Goal: Obtain resource: Download file/media

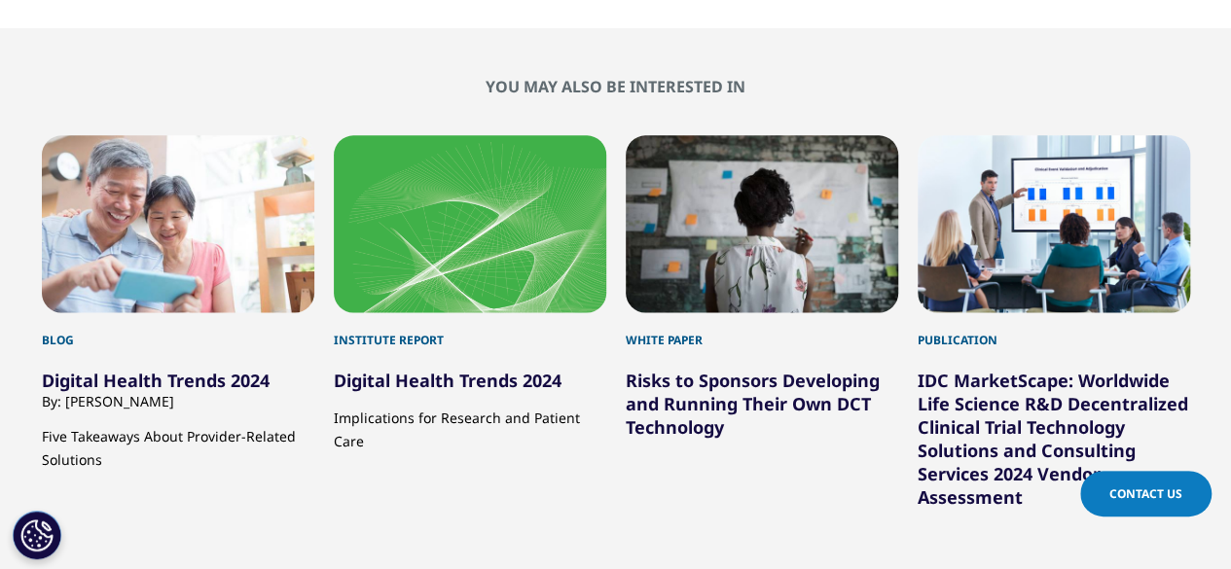
click at [709, 390] on link "Risks to Sponsors Developing and Running Their Own DCT Technology" at bounding box center [753, 404] width 254 height 70
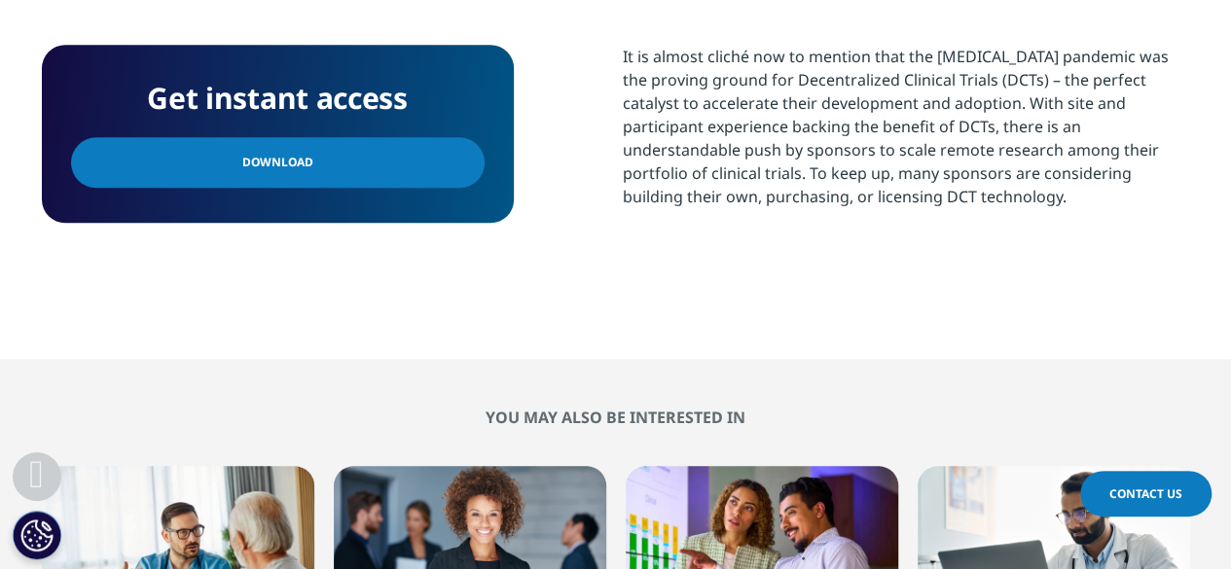
scroll to position [778, 0]
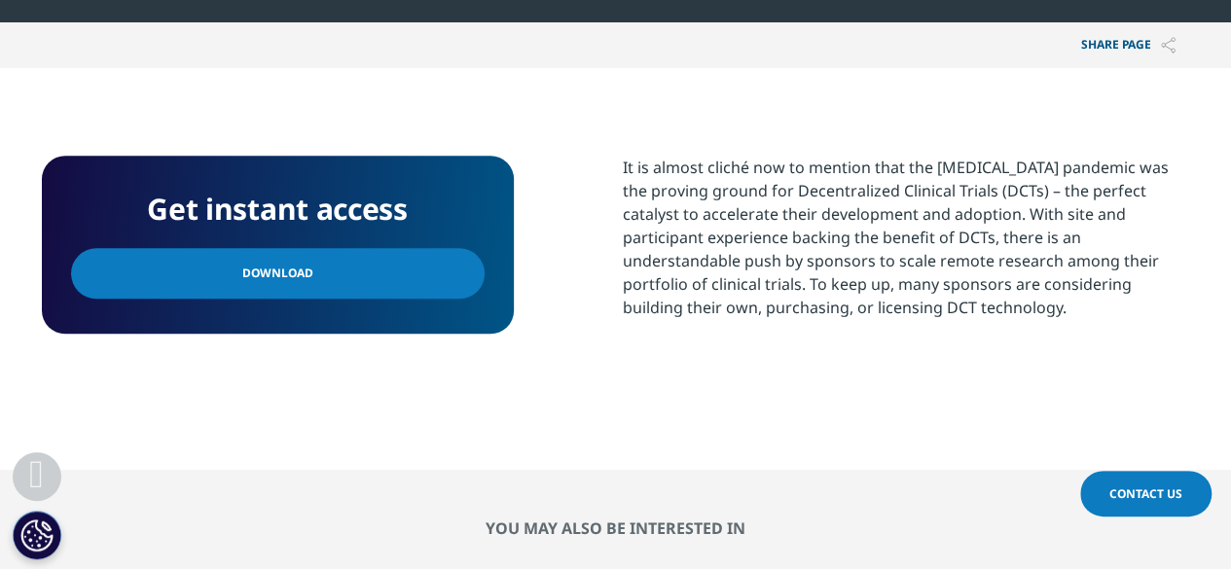
click at [340, 285] on link "Download" at bounding box center [277, 273] width 413 height 51
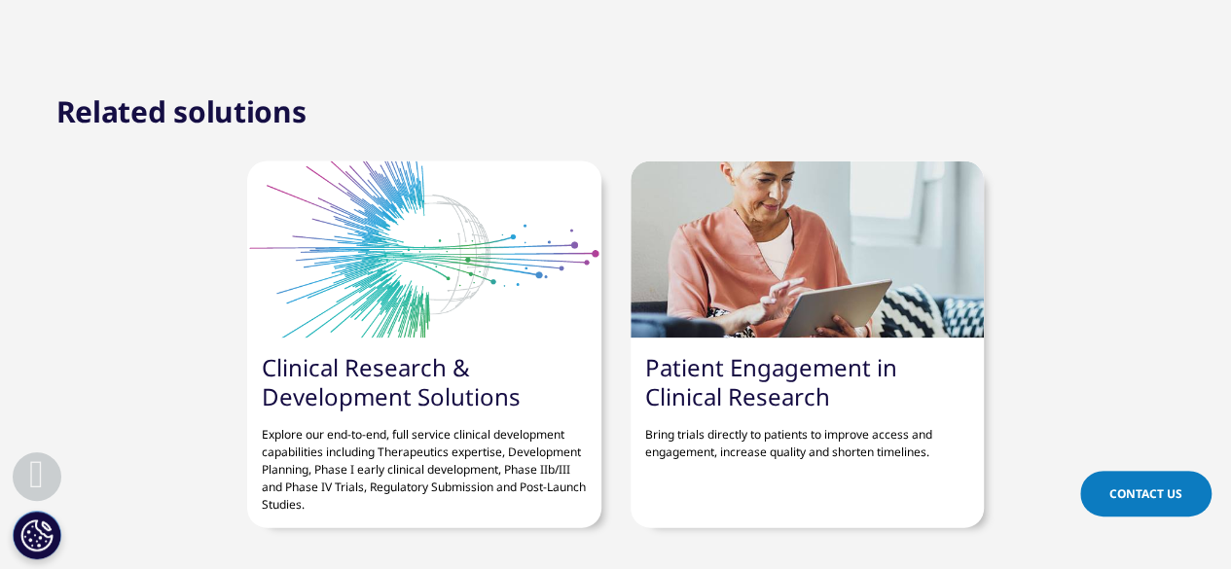
scroll to position [1848, 0]
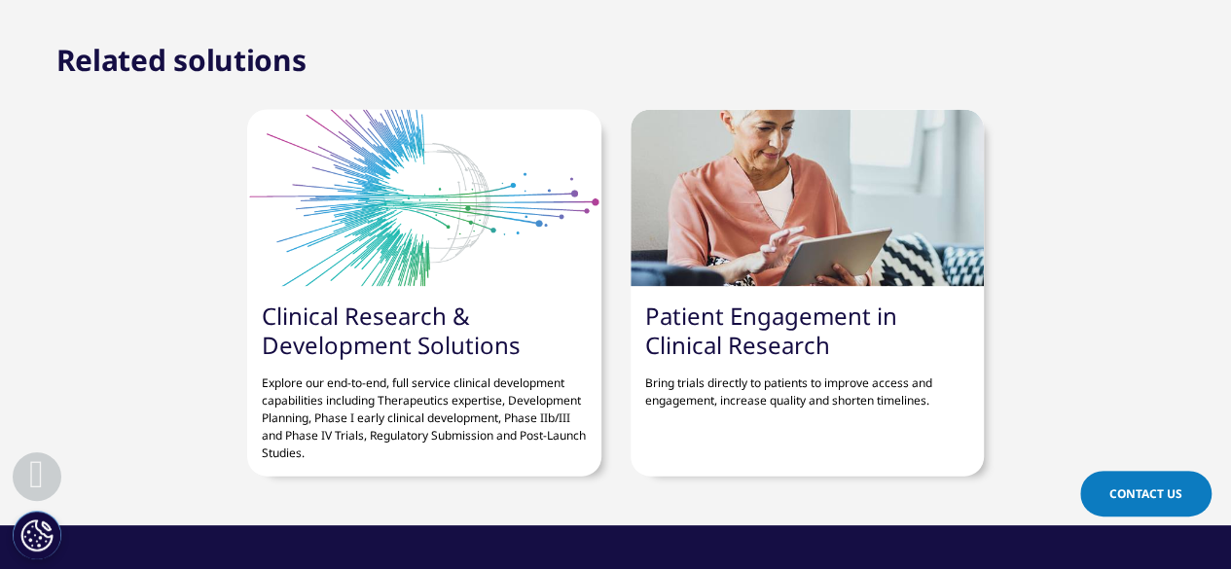
click at [467, 351] on link "Clinical Research & Development Solutions" at bounding box center [391, 330] width 259 height 61
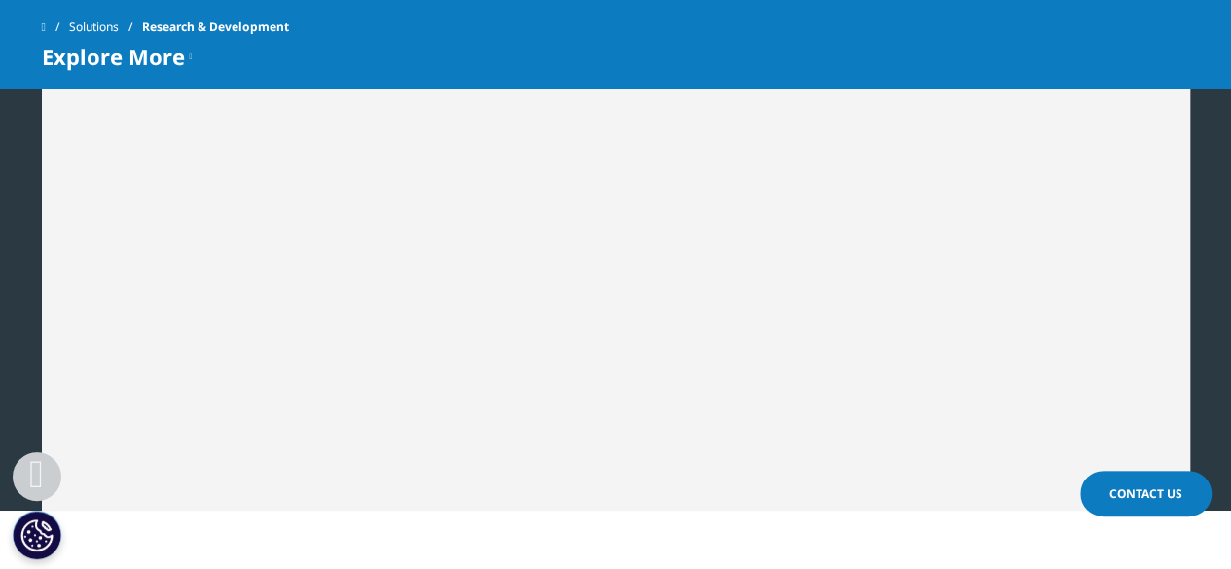
scroll to position [2821, 0]
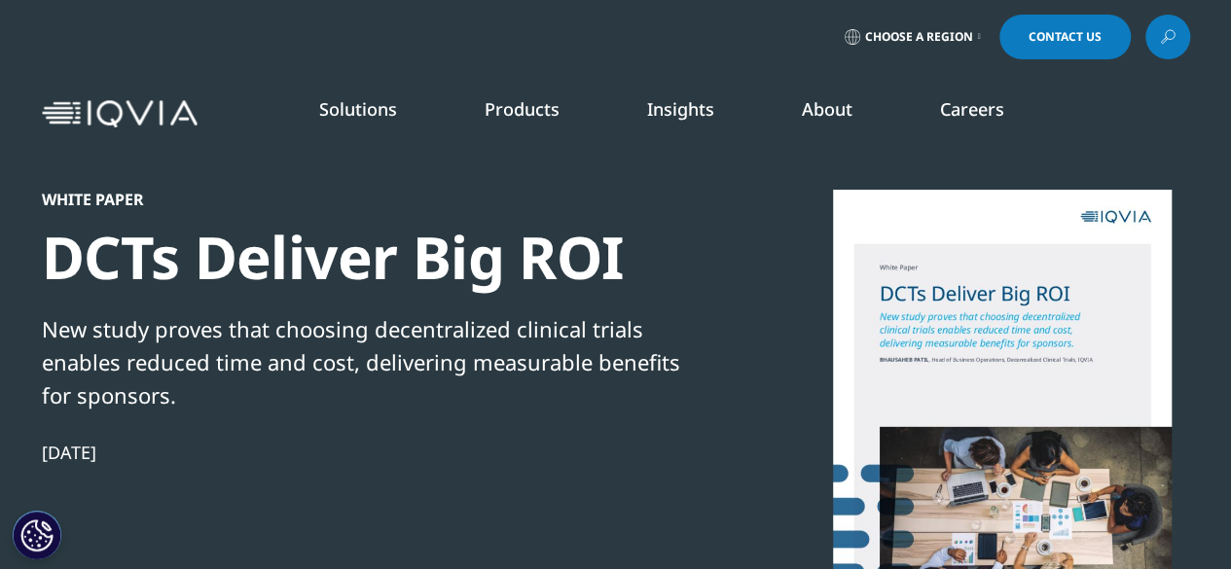
click at [666, 109] on link "Insights" at bounding box center [680, 108] width 67 height 23
click at [660, 114] on link "Insights" at bounding box center [680, 108] width 67 height 23
click at [700, 117] on link "Insights" at bounding box center [680, 108] width 67 height 23
click at [159, 103] on img at bounding box center [120, 114] width 156 height 28
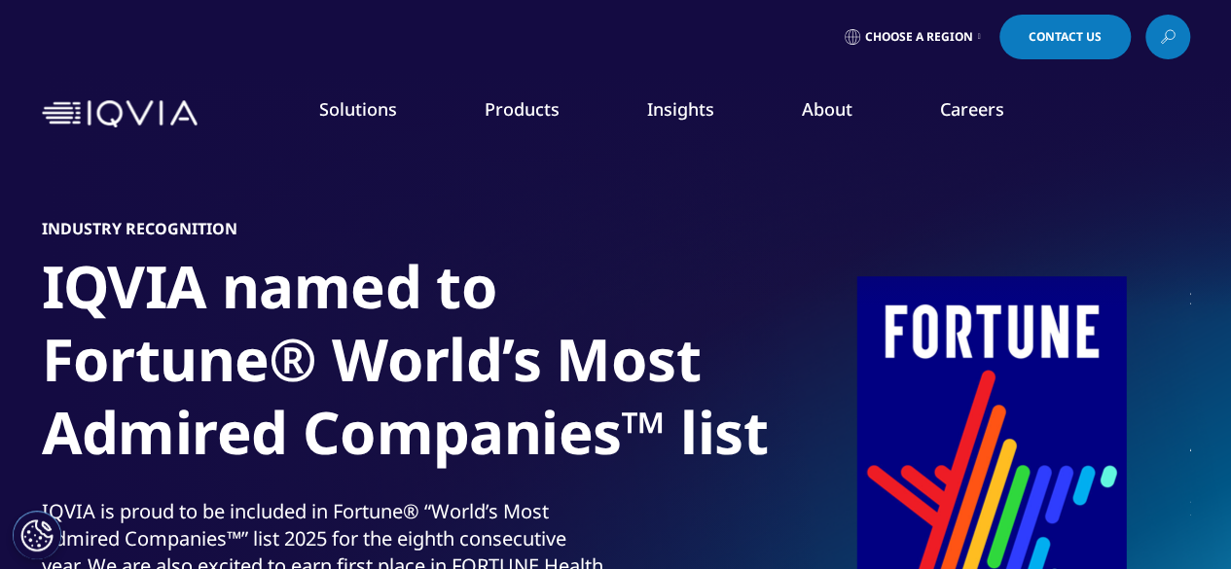
click at [88, 378] on link "DISCOVER INSIGHTS" at bounding box center [156, 378] width 234 height 17
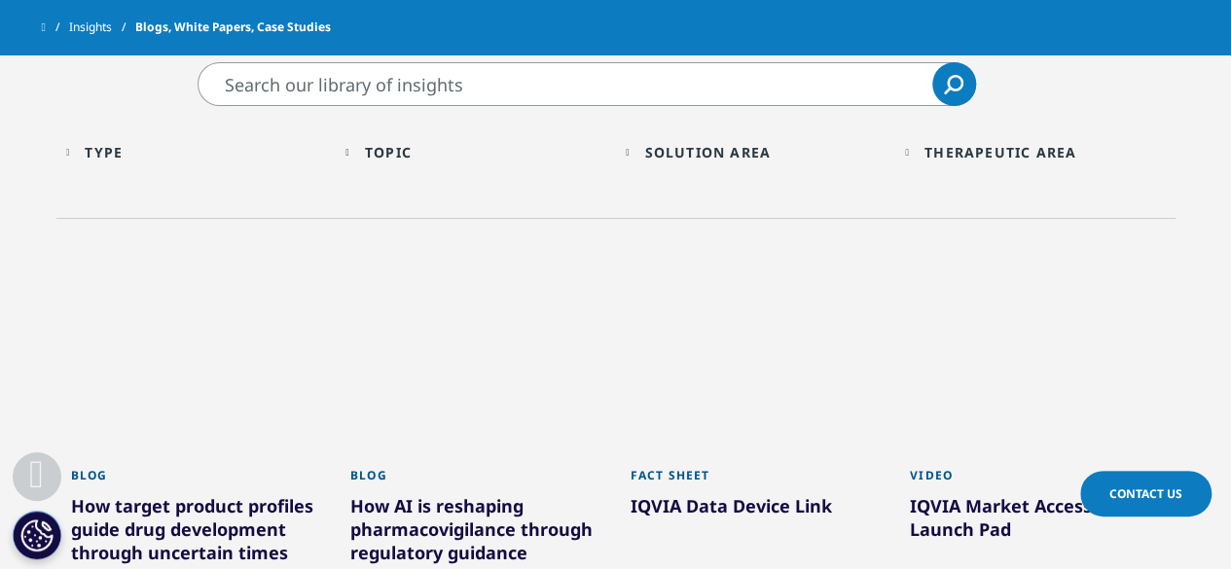
scroll to position [584, 0]
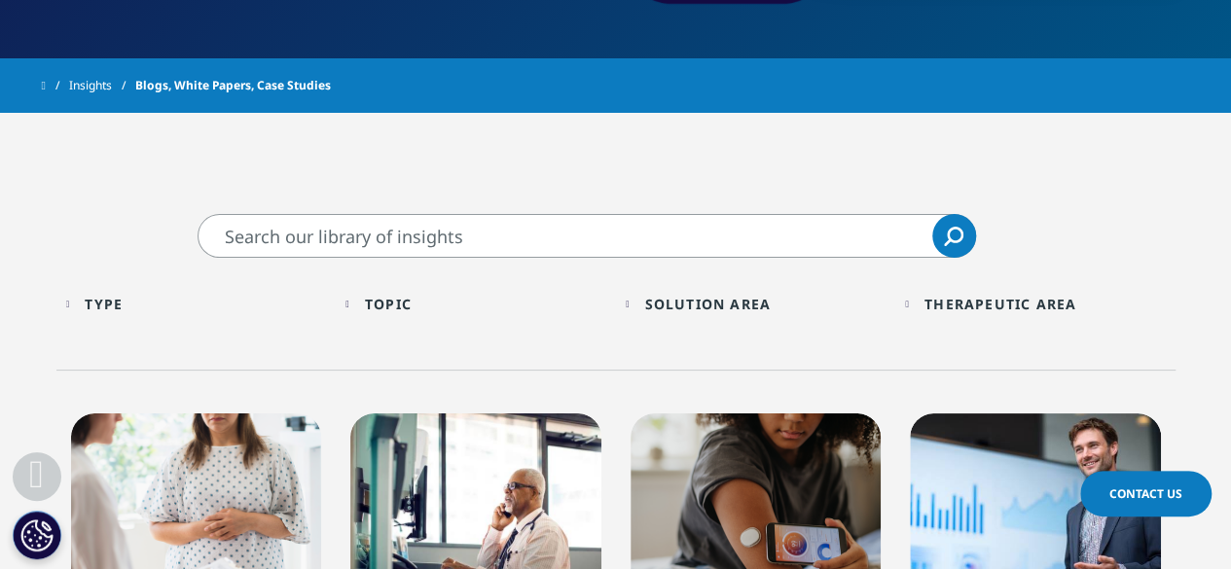
click at [103, 308] on div "Type" at bounding box center [104, 304] width 38 height 18
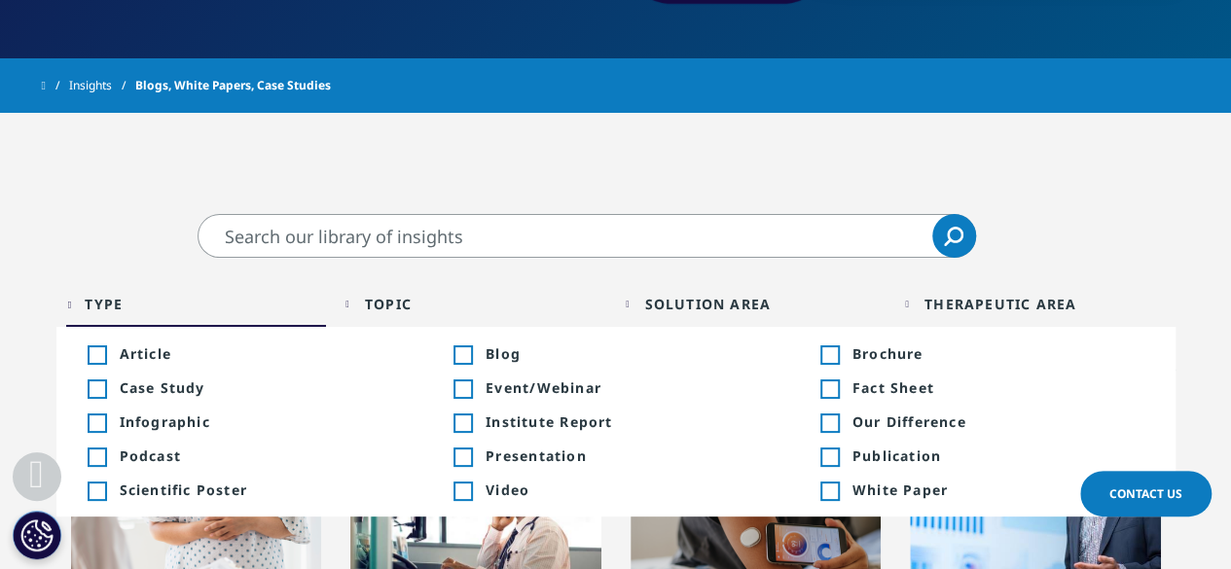
click at [828, 492] on div "Toggle" at bounding box center [829, 492] width 18 height 18
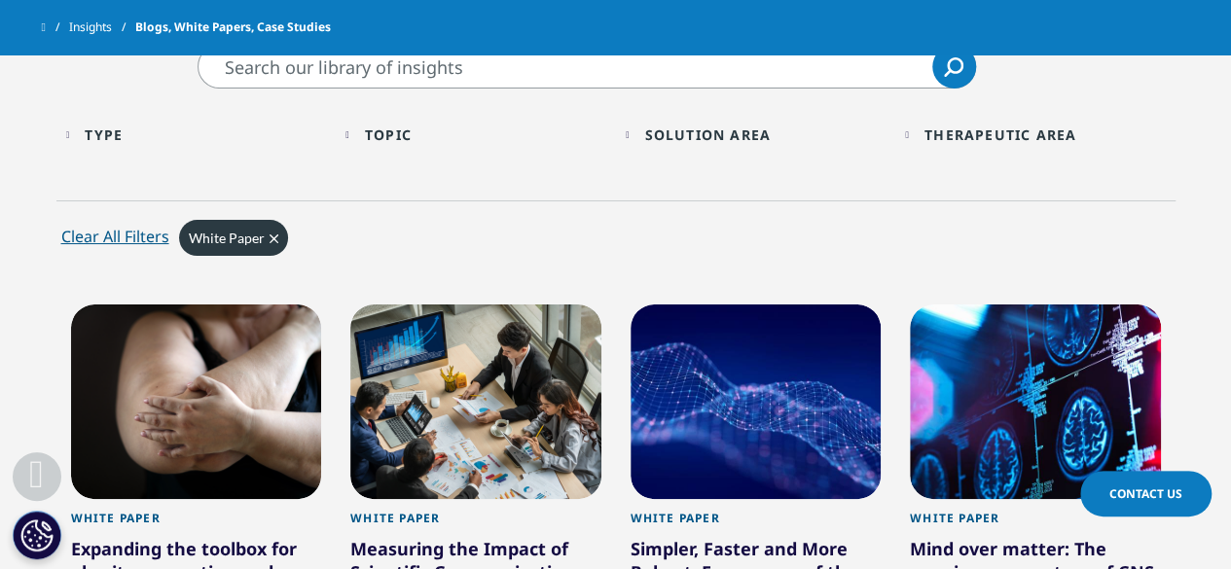
scroll to position [876, 0]
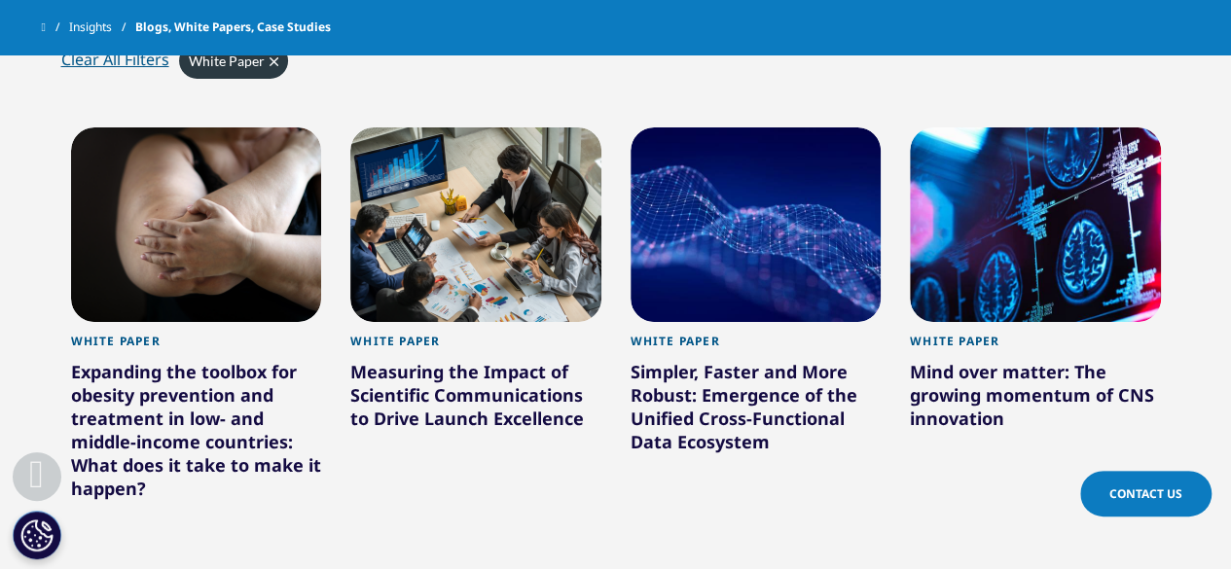
click at [213, 388] on div "Expanding the toolbox for obesity prevention and treatment in low- and middle-i…" at bounding box center [196, 434] width 251 height 148
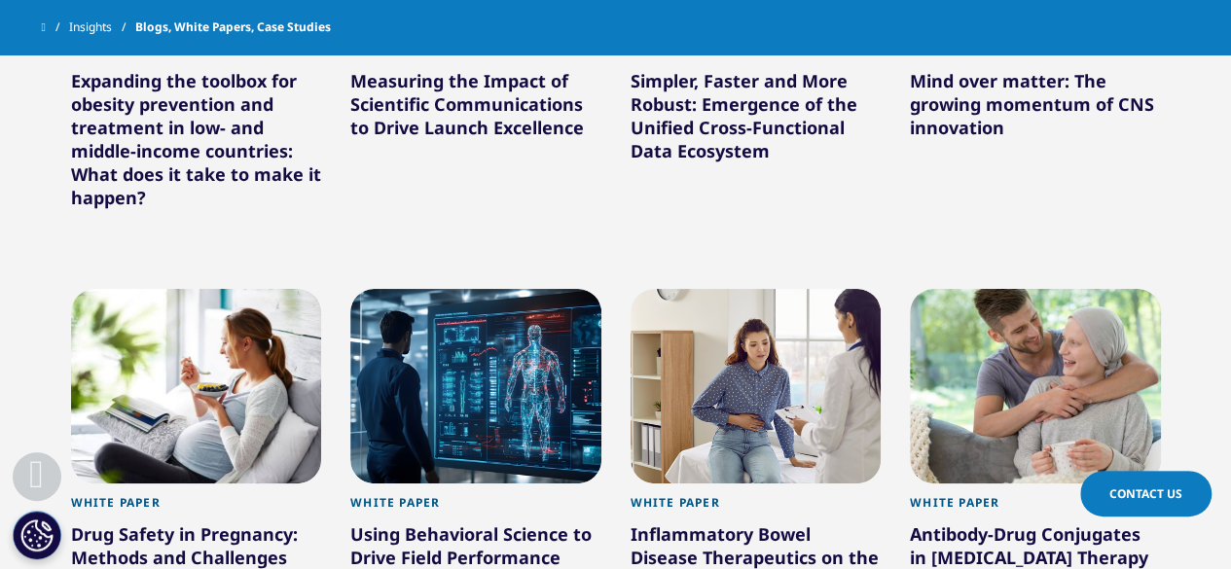
scroll to position [1259, 0]
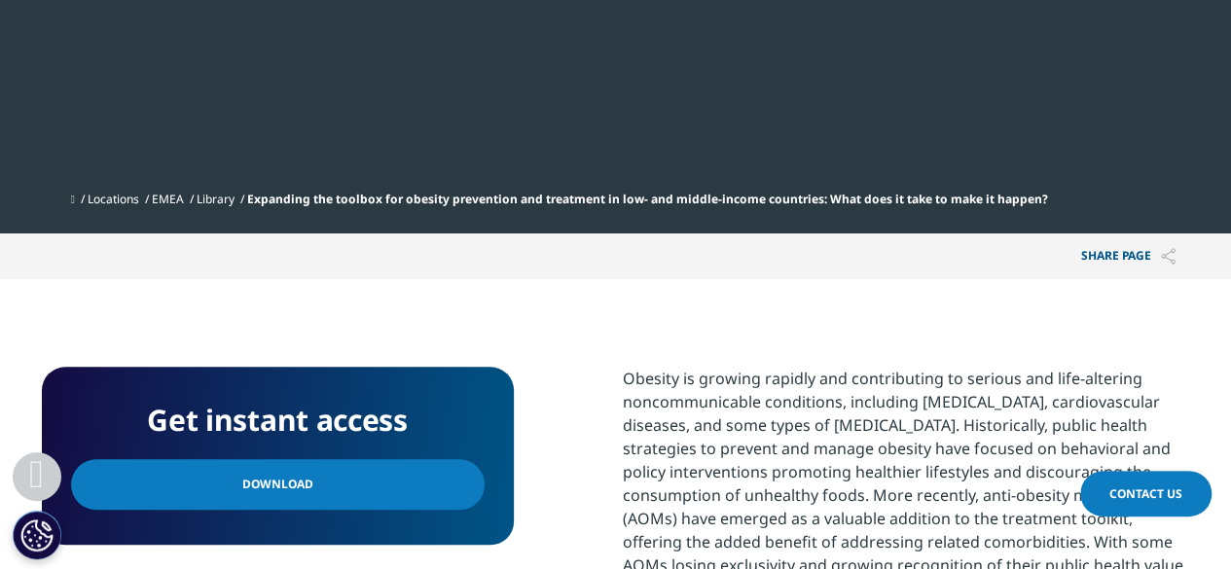
scroll to position [778, 0]
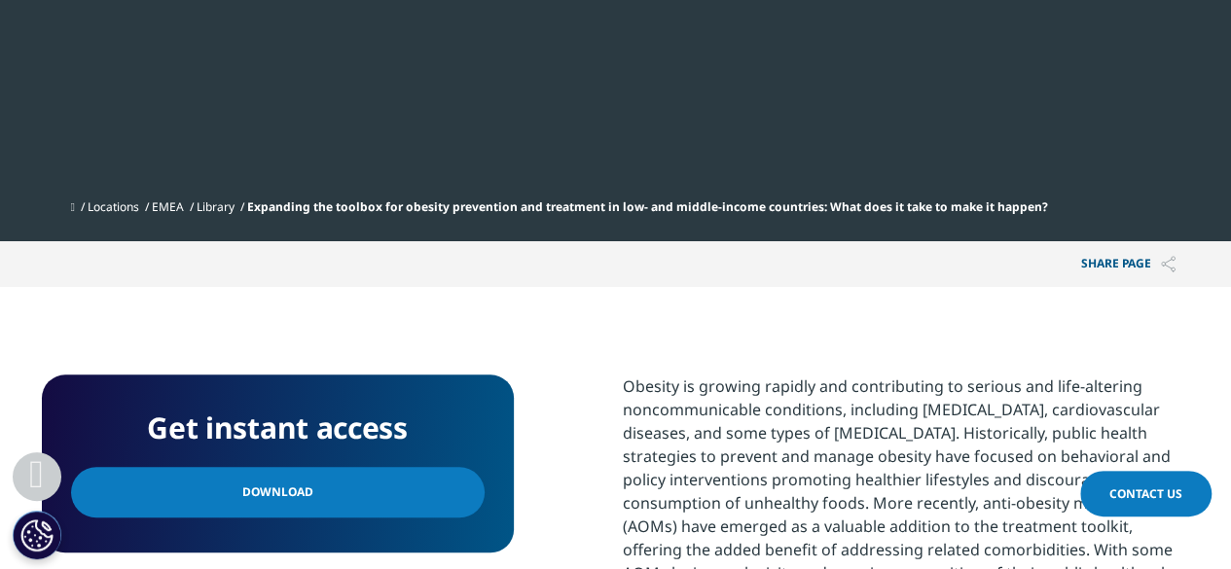
click at [381, 507] on link "Download" at bounding box center [277, 492] width 413 height 51
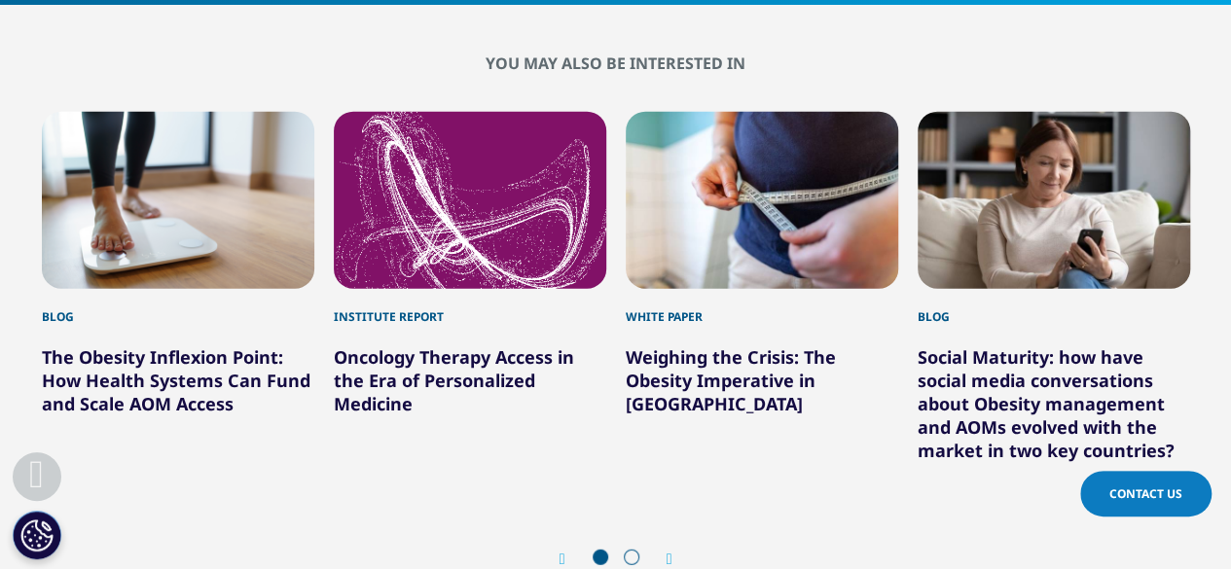
scroll to position [2335, 0]
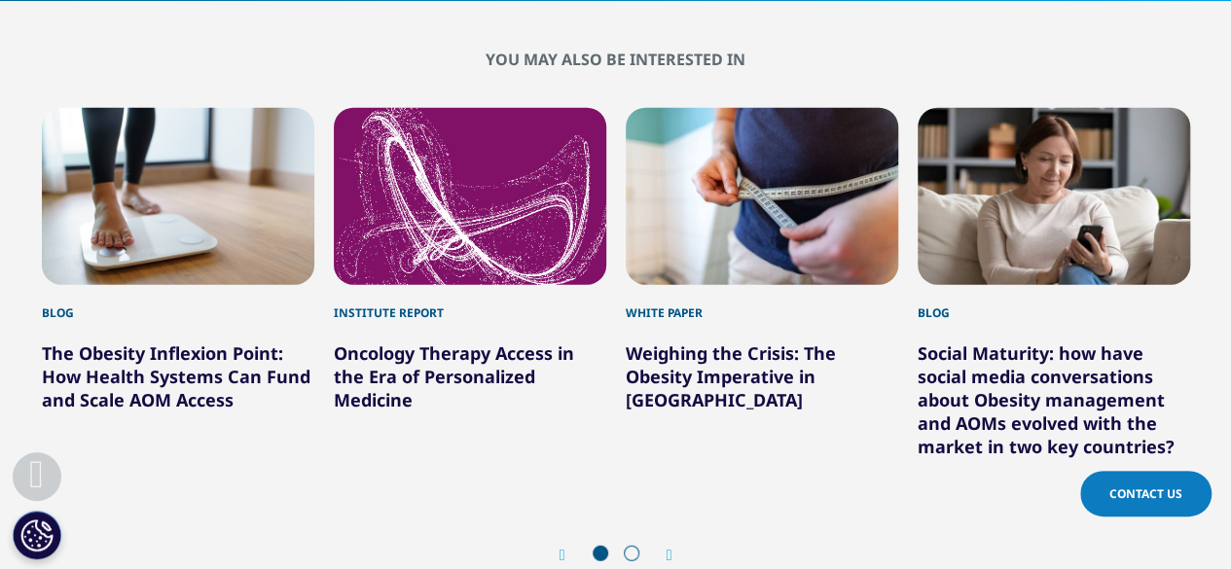
click at [446, 366] on link "Oncology Therapy Access in the Era of Personalized Medicine" at bounding box center [454, 376] width 240 height 70
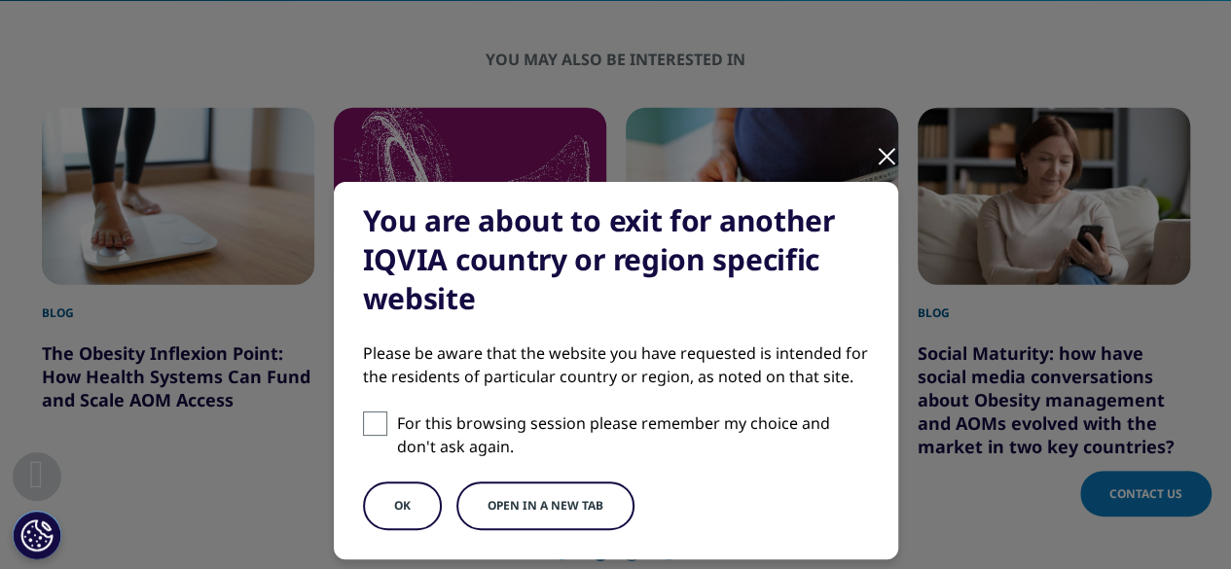
click at [410, 489] on button "OK" at bounding box center [402, 506] width 79 height 49
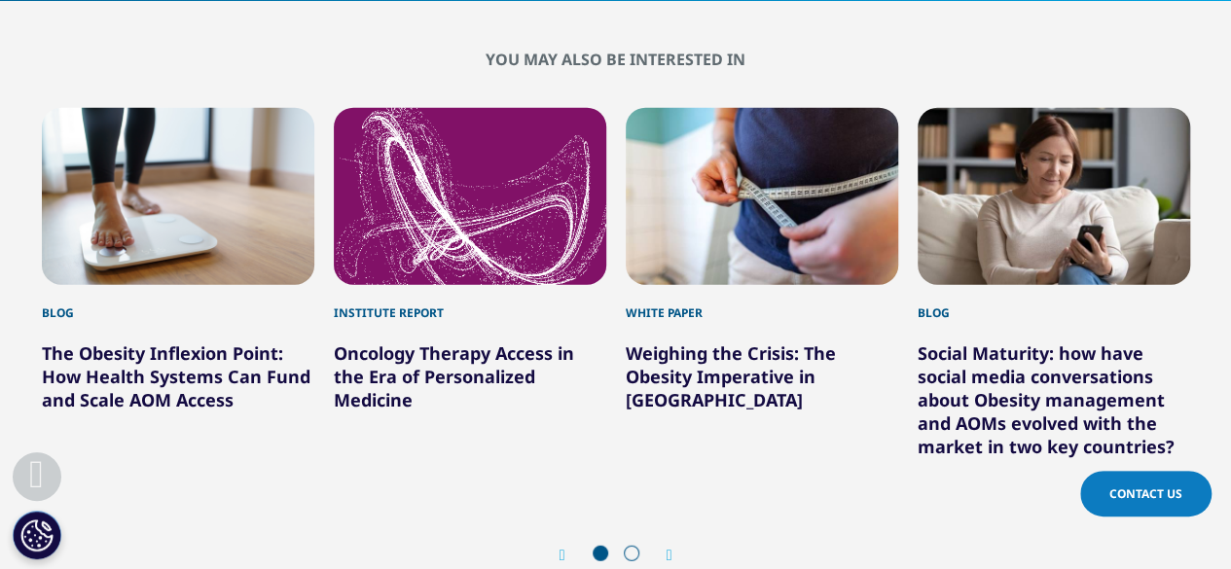
click at [463, 358] on link "Oncology Therapy Access in the Era of Personalized Medicine" at bounding box center [454, 376] width 240 height 70
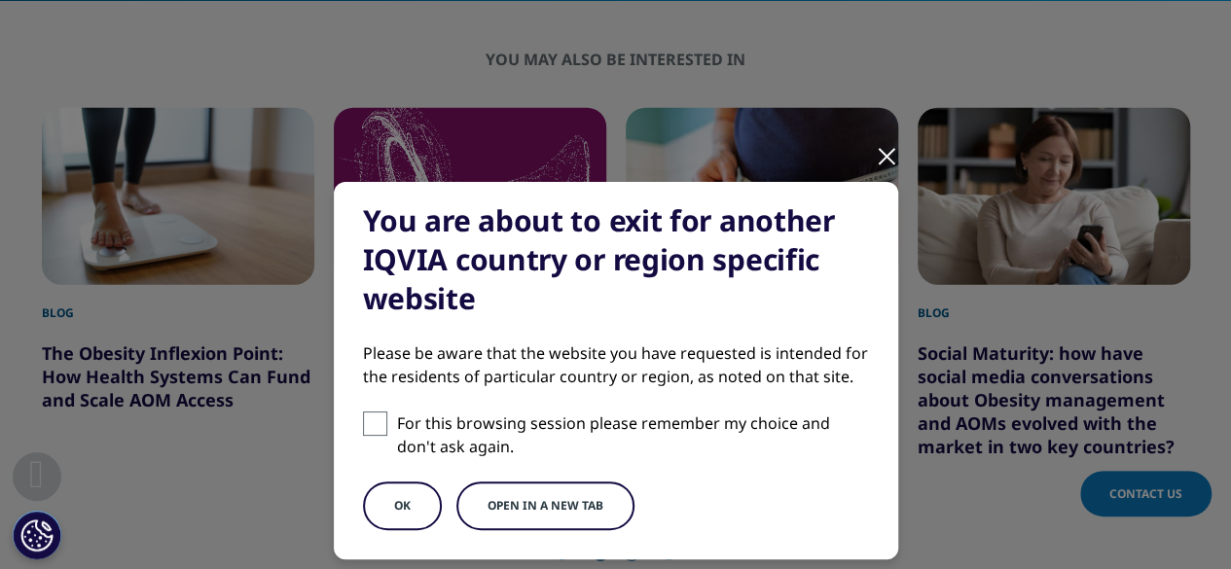
click at [571, 506] on button "Open in a new tab" at bounding box center [545, 506] width 178 height 49
